Goal: Task Accomplishment & Management: Manage account settings

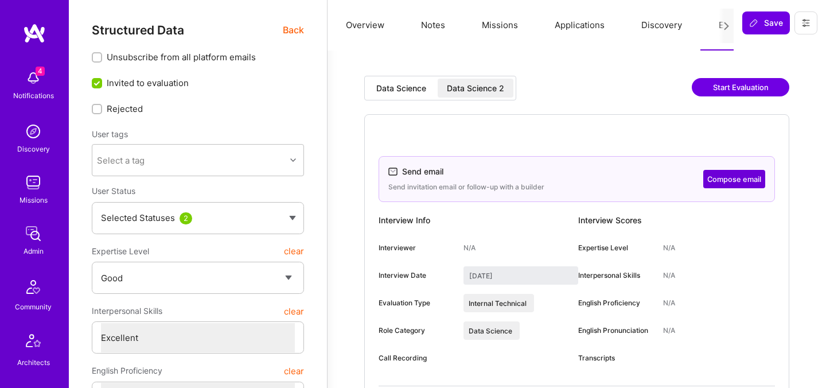
select select "4"
select select "7"
select select "GB"
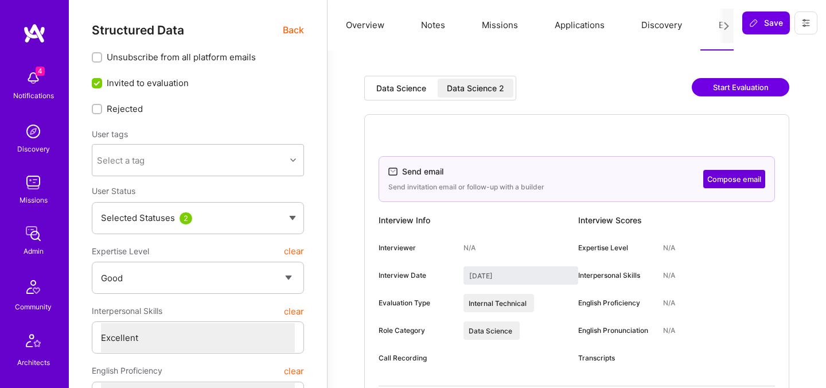
select select "Right Now"
select select "7"
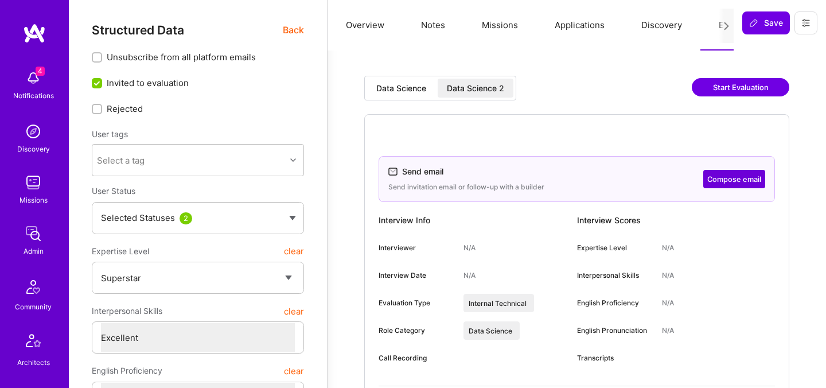
select select "7"
select select "US"
select select "Right Now"
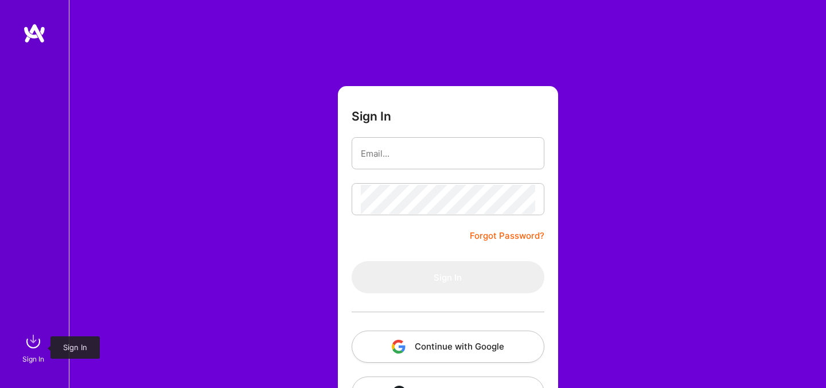
click at [25, 348] on img at bounding box center [33, 341] width 23 height 23
click at [34, 344] on img at bounding box center [33, 341] width 23 height 23
click at [419, 344] on button "Continue with Google" at bounding box center [448, 346] width 193 height 32
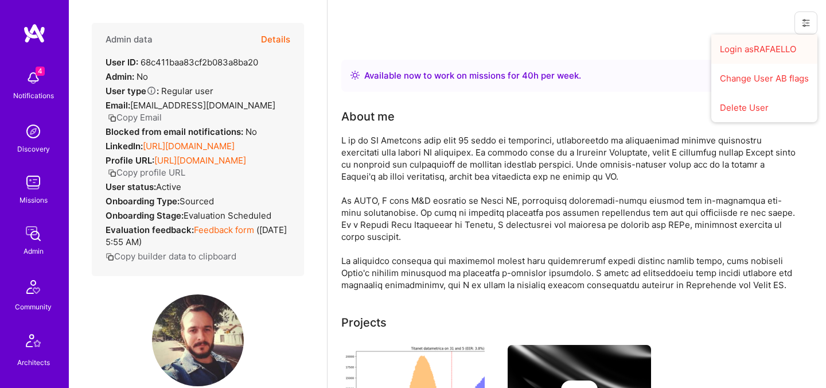
click at [762, 53] on button "Login as RAFAELLO" at bounding box center [764, 48] width 106 height 29
